Goal: Task Accomplishment & Management: Manage account settings

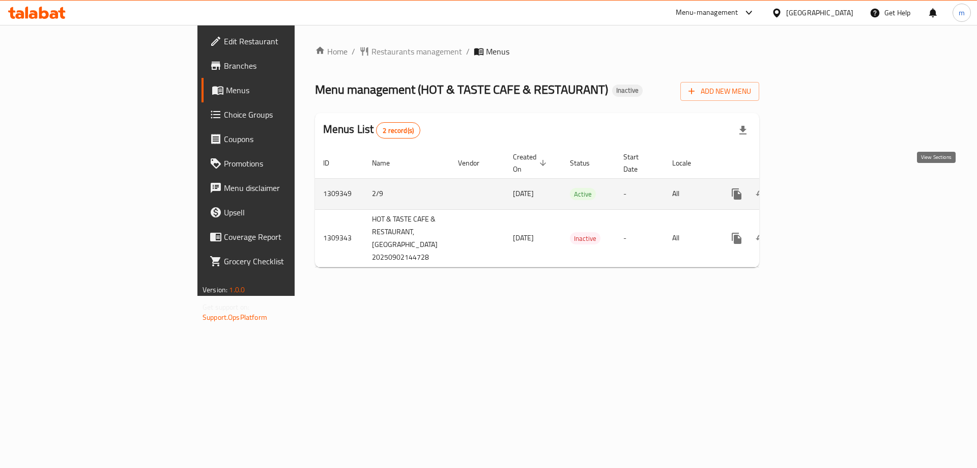
click at [816, 188] on icon "enhanced table" at bounding box center [810, 194] width 12 height 12
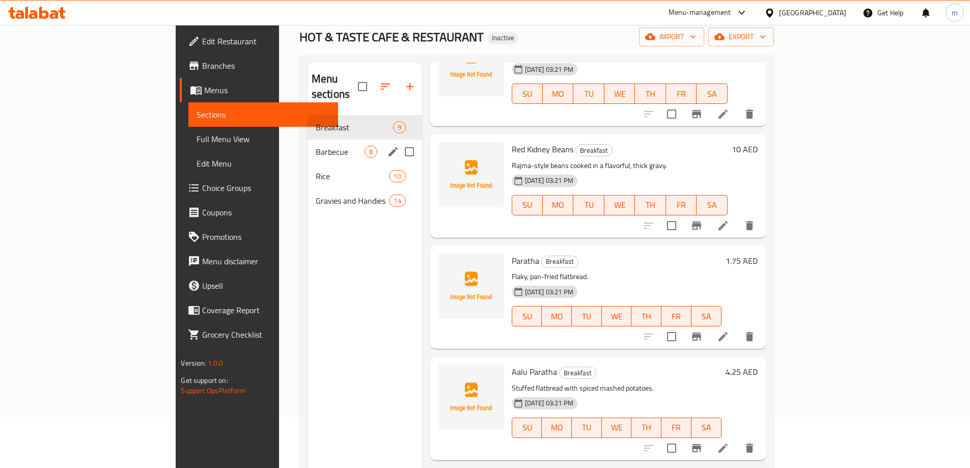
scroll to position [41, 0]
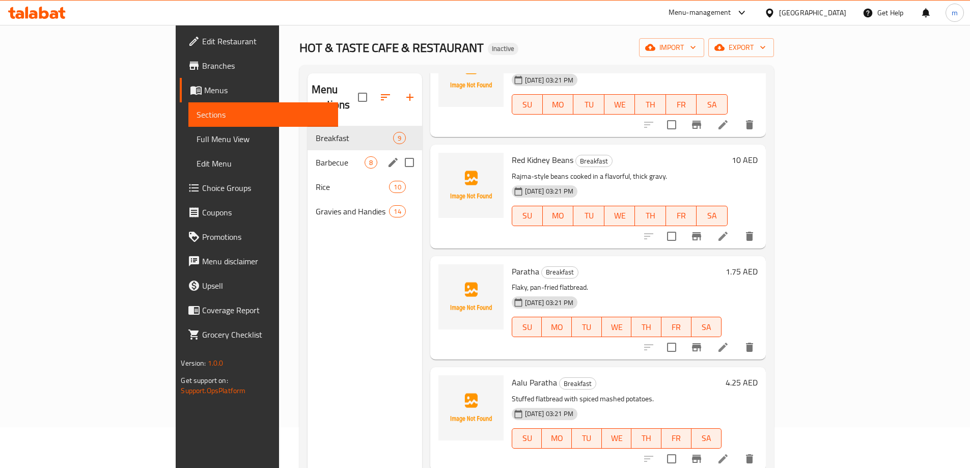
click at [316, 156] on span "Barbecue" at bounding box center [340, 162] width 49 height 12
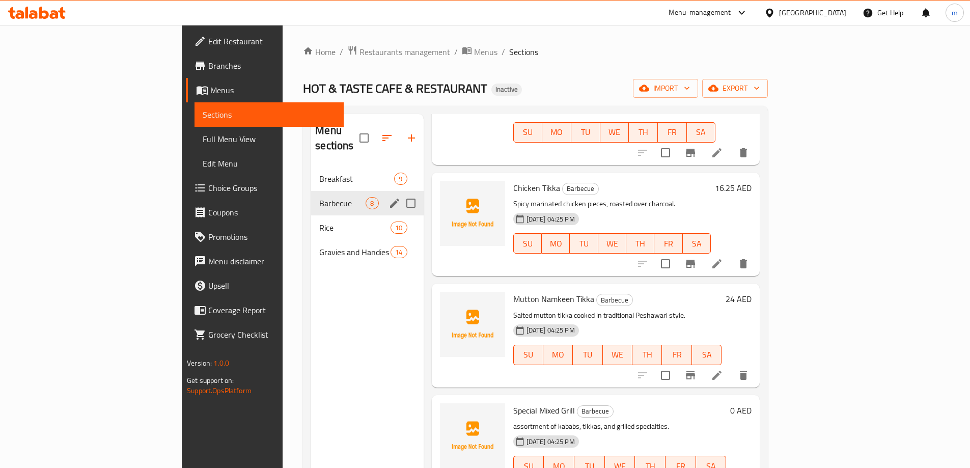
click at [319, 221] on span "Rice" at bounding box center [354, 227] width 71 height 12
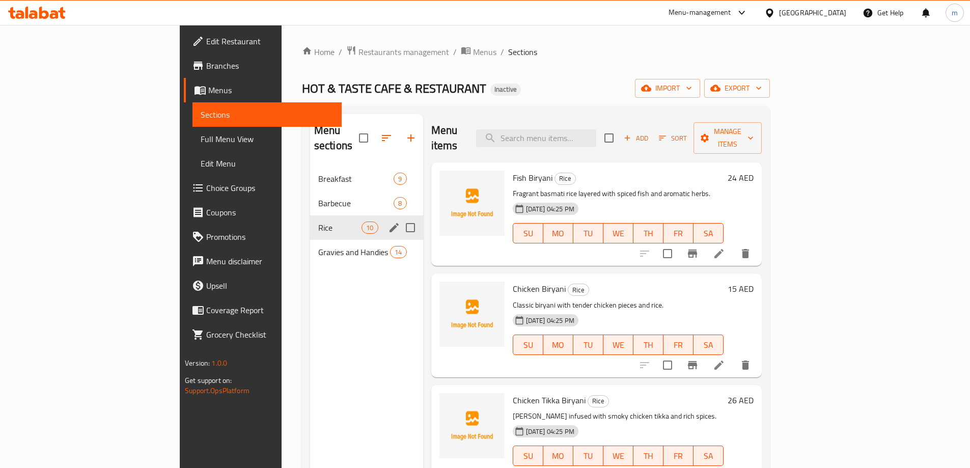
click at [310, 223] on div "Rice 10" at bounding box center [366, 227] width 113 height 24
click at [318, 246] on span "Gravies and Handies" at bounding box center [339, 252] width 43 height 12
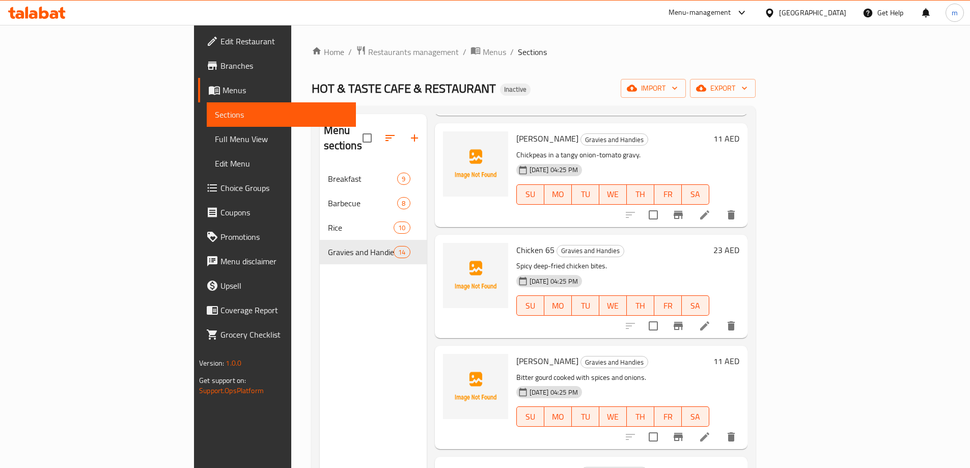
scroll to position [1114, 0]
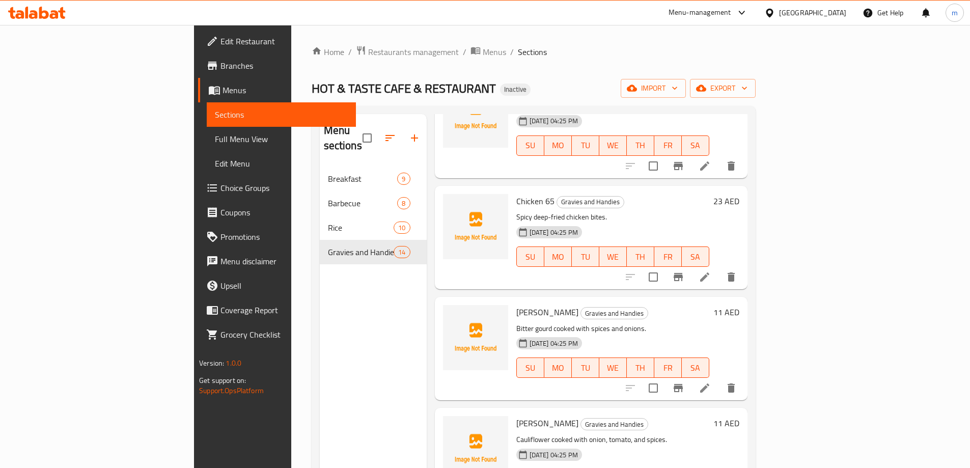
click at [215, 140] on span "Full Menu View" at bounding box center [281, 139] width 133 height 12
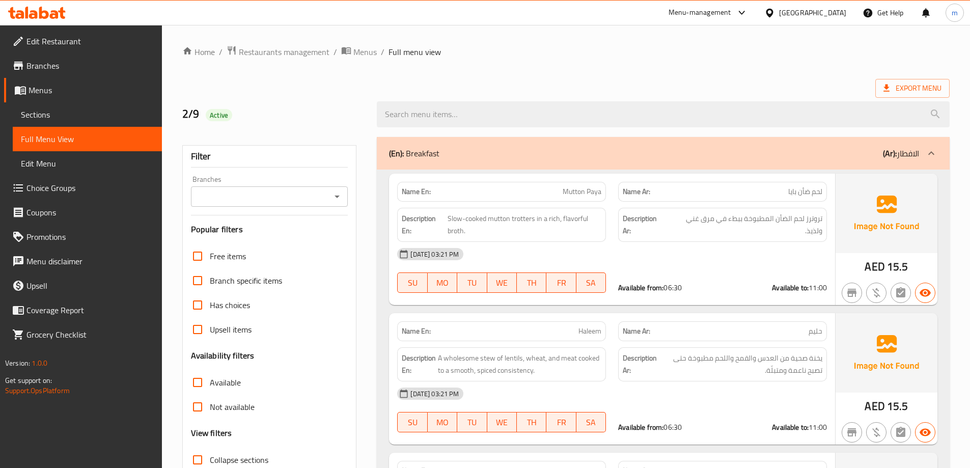
click at [74, 117] on span "Sections" at bounding box center [87, 114] width 133 height 12
